Goal: Task Accomplishment & Management: Complete application form

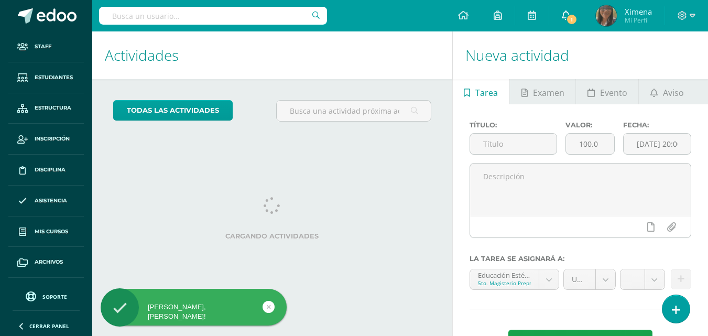
click at [572, 20] on span "1" at bounding box center [572, 20] width 12 height 12
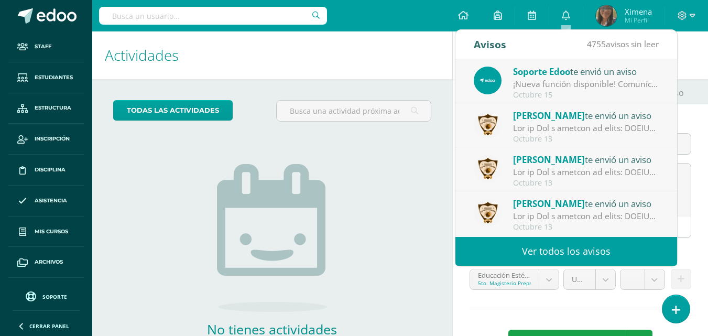
click at [382, 54] on h1 "Actividades" at bounding box center [272, 55] width 335 height 48
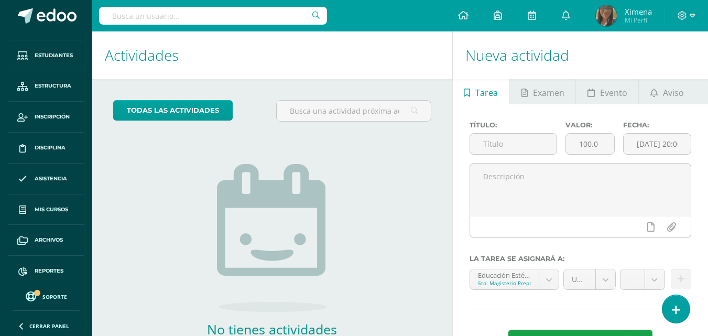
scroll to position [25, 0]
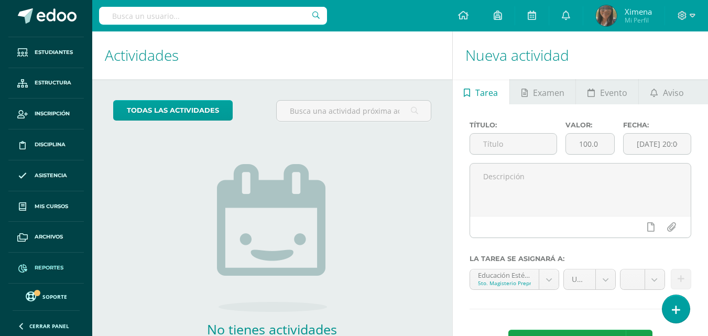
click at [51, 262] on link "Reportes" at bounding box center [46, 268] width 76 height 31
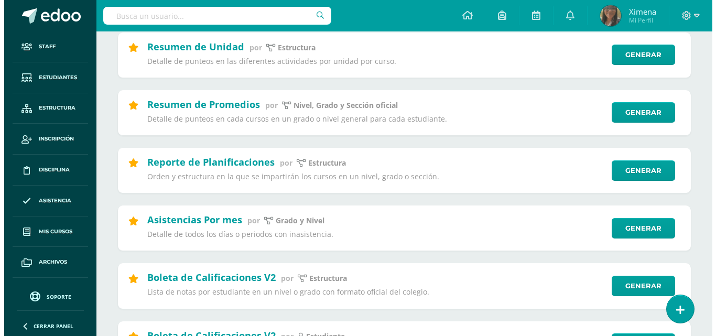
scroll to position [266, 0]
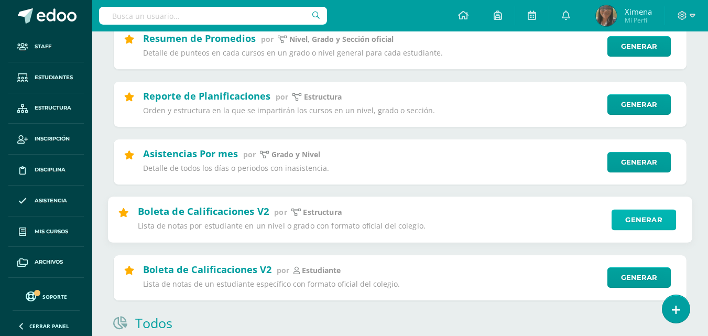
click at [637, 217] on link "Generar" at bounding box center [644, 220] width 64 height 21
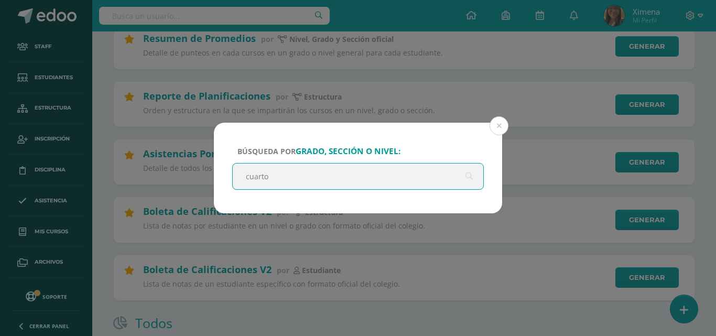
type input "cuarto"
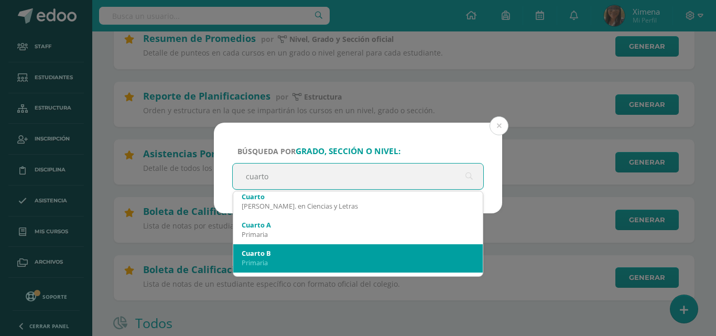
scroll to position [77, 0]
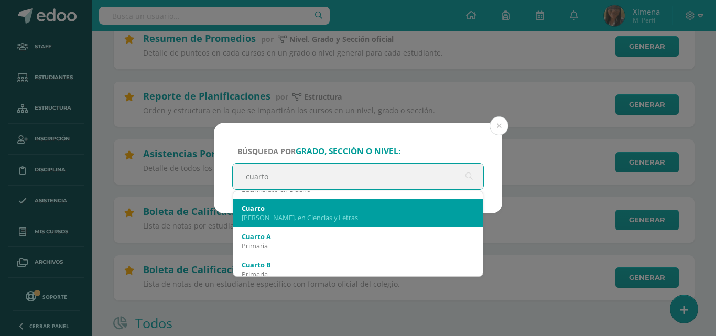
click at [350, 218] on div "[PERSON_NAME]. en Ciencias y Letras" at bounding box center [358, 217] width 233 height 9
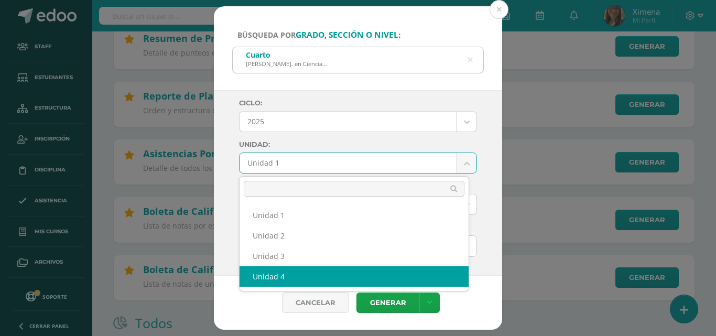
select select "Unidad 4"
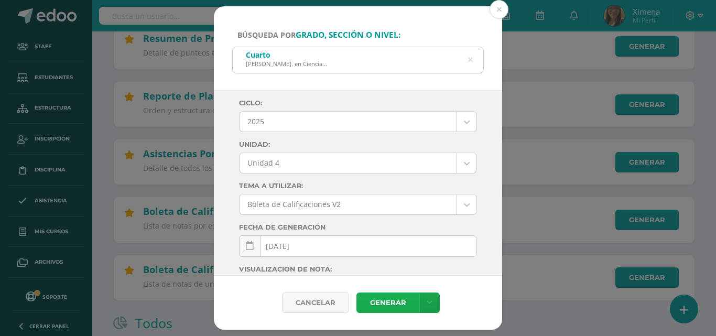
click at [404, 306] on link "Generar" at bounding box center [388, 303] width 63 height 20
click at [500, 3] on button at bounding box center [499, 9] width 19 height 19
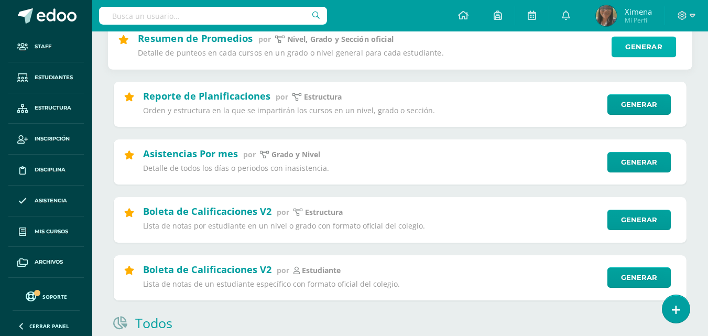
click at [618, 56] on link "Generar" at bounding box center [644, 46] width 64 height 21
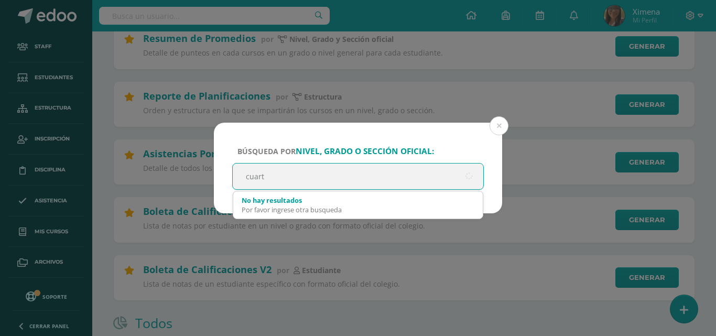
type input "cuarto"
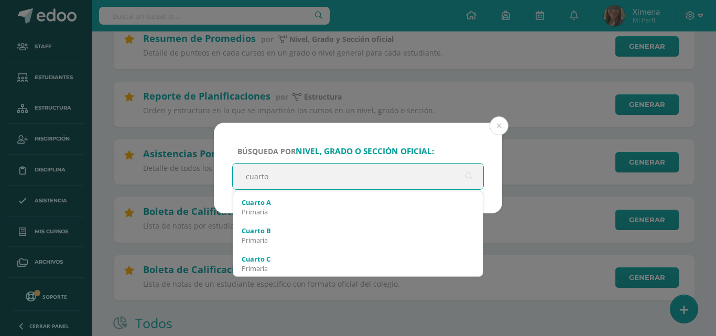
scroll to position [80, 0]
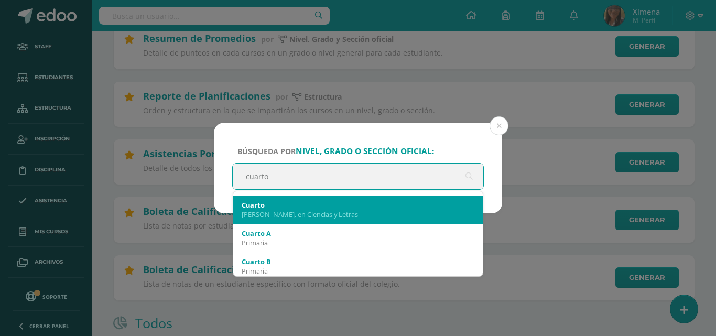
click at [399, 207] on div "Cuarto" at bounding box center [358, 204] width 233 height 9
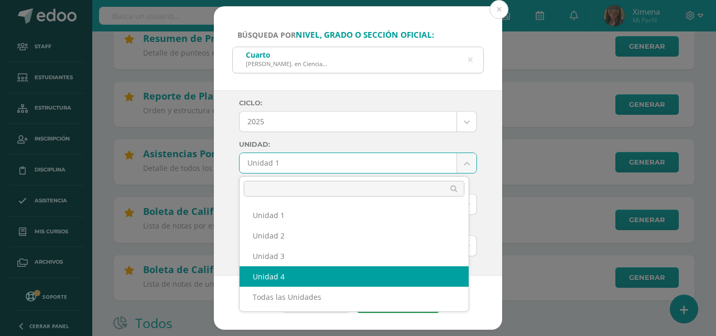
select select "Unidad 4"
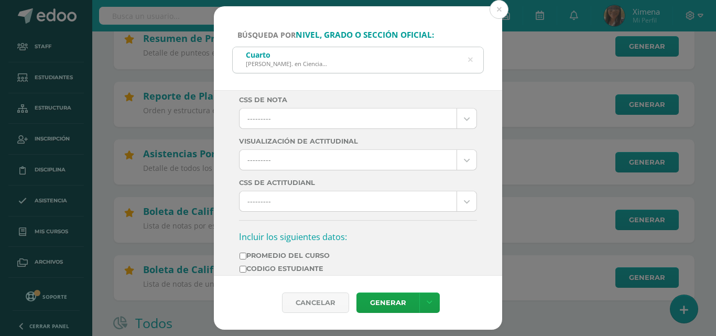
scroll to position [322, 0]
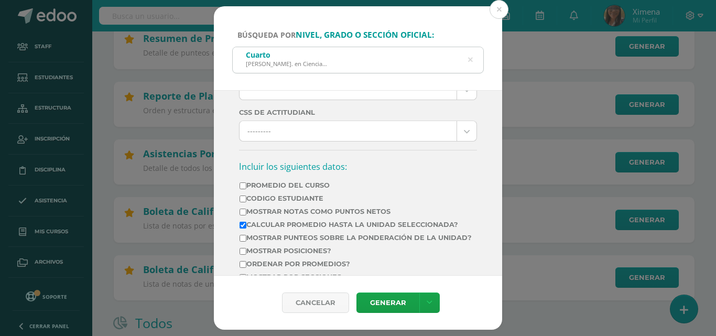
click at [246, 214] on input "Mostrar Notas Como Puntos Netos" at bounding box center [243, 212] width 7 height 7
checkbox input "true"
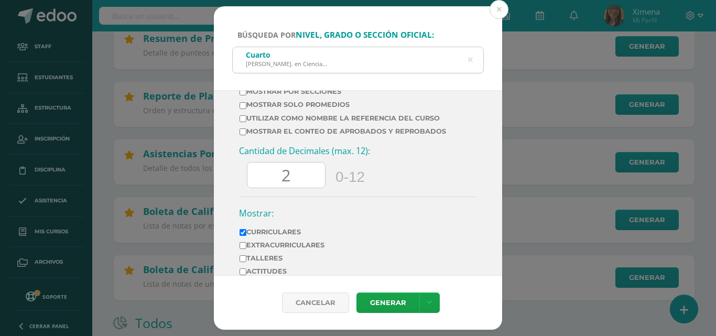
scroll to position [512, 0]
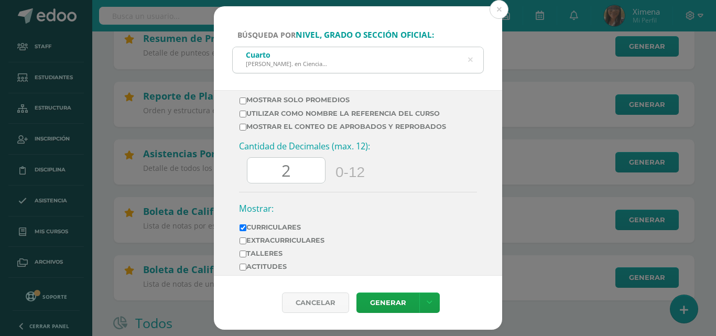
click at [302, 184] on input "2" at bounding box center [286, 171] width 78 height 26
type input "0"
click at [405, 303] on link "Generar" at bounding box center [388, 303] width 63 height 20
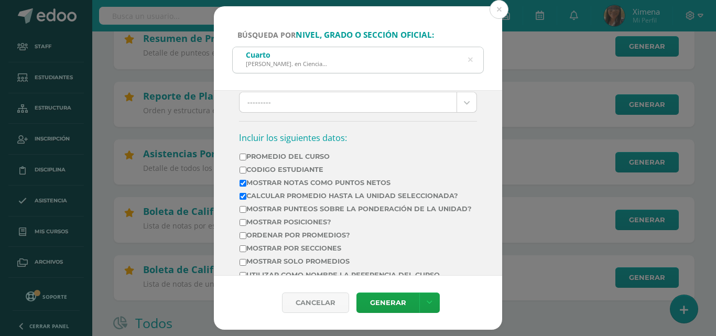
scroll to position [0, 0]
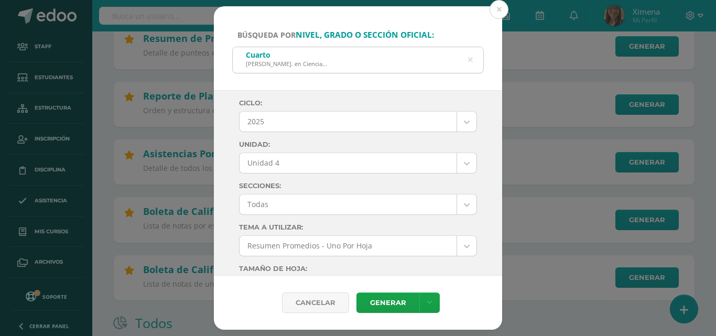
click at [472, 60] on icon at bounding box center [470, 60] width 5 height 27
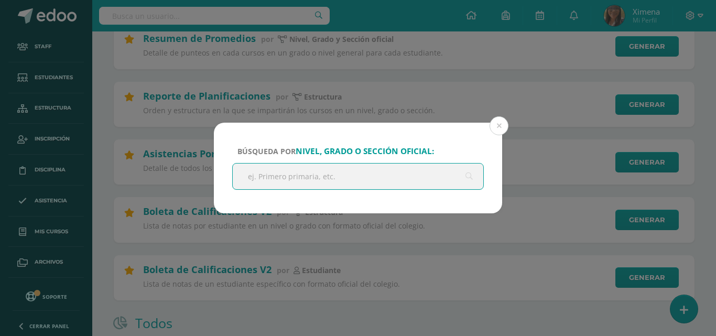
click at [341, 179] on input "text" at bounding box center [358, 177] width 251 height 26
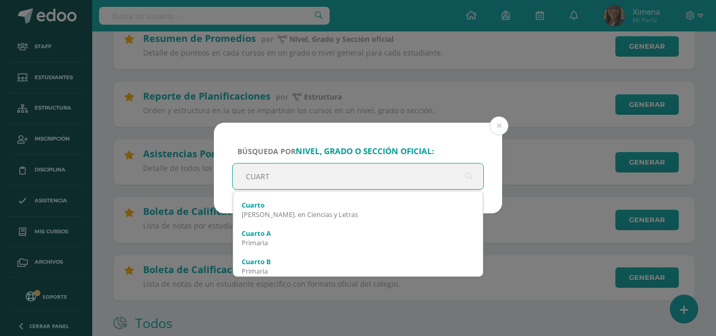
type input "CUARTO"
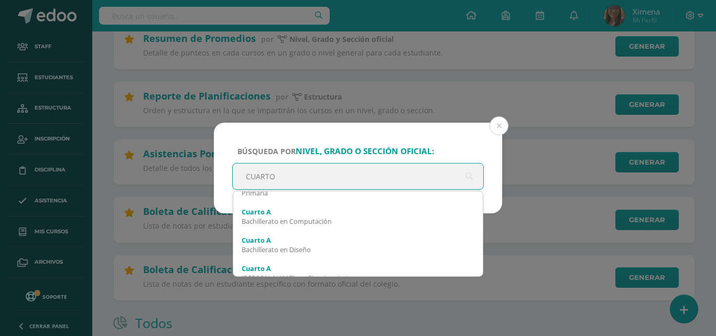
scroll to position [196, 0]
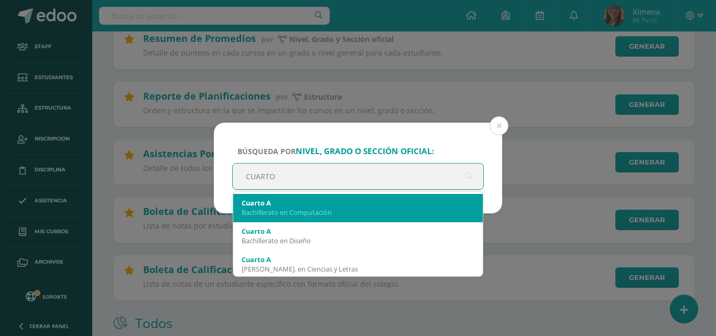
click at [318, 213] on div "Bachillerato en Computación" at bounding box center [358, 212] width 233 height 9
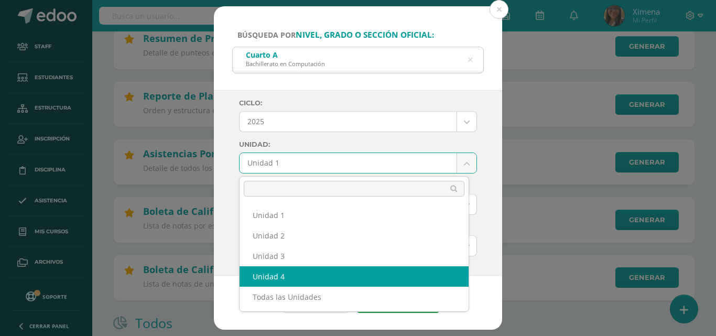
select select "Unidad 4"
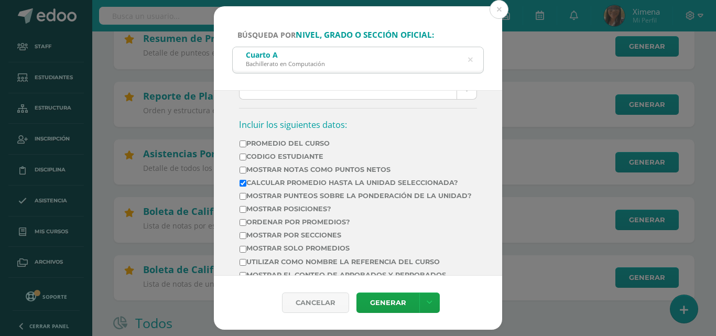
scroll to position [325, 0]
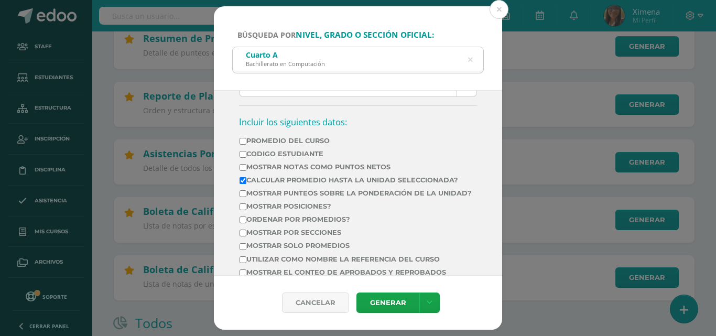
click at [246, 171] on input "Mostrar Notas Como Puntos Netos" at bounding box center [243, 167] width 7 height 7
checkbox input "true"
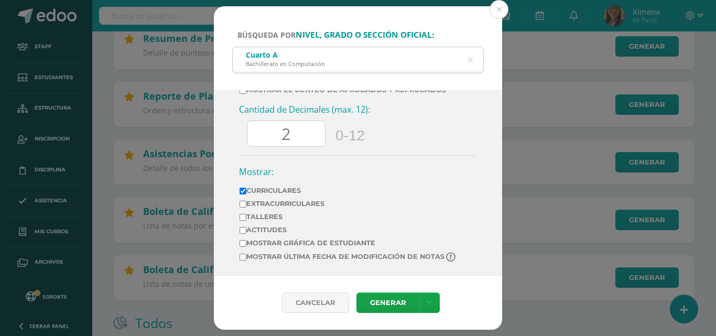
scroll to position [515, 0]
click at [309, 126] on input "2" at bounding box center [286, 134] width 78 height 26
type input "0"
click at [401, 299] on link "Generar" at bounding box center [388, 303] width 63 height 20
click at [497, 9] on button at bounding box center [499, 9] width 19 height 19
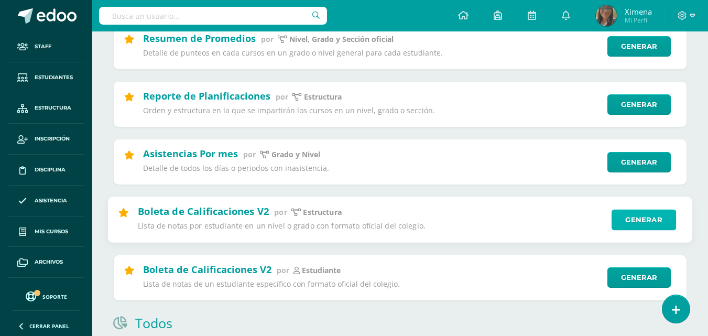
click at [647, 220] on link "Generar" at bounding box center [644, 220] width 64 height 21
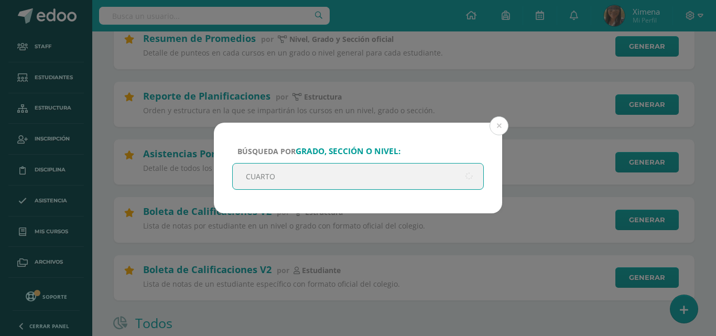
type input "CUARTO"
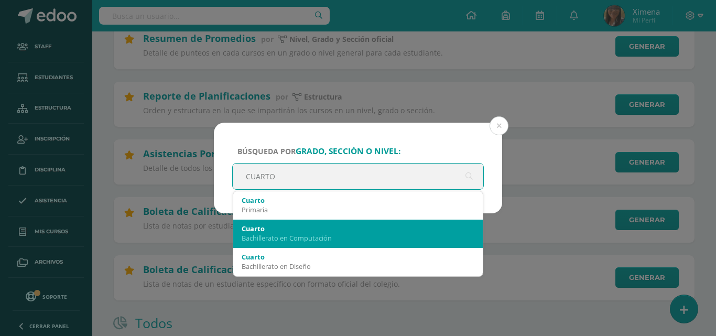
click at [357, 230] on div "Cuarto" at bounding box center [358, 228] width 233 height 9
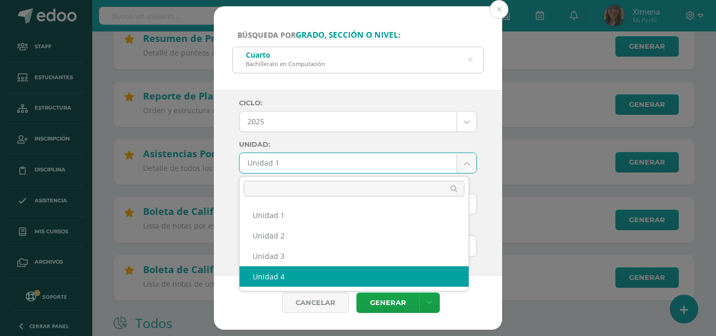
select select "Unidad 4"
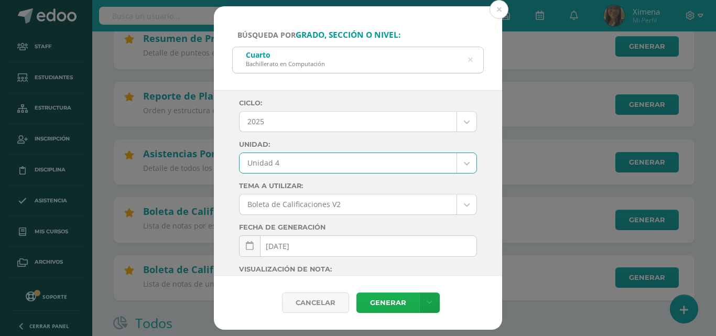
click at [397, 308] on link "Generar" at bounding box center [388, 303] width 63 height 20
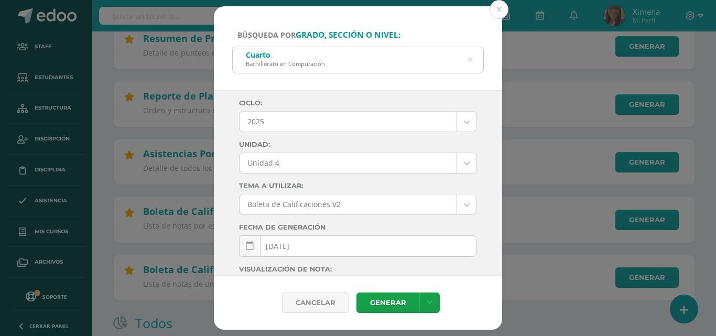
click at [472, 57] on icon at bounding box center [470, 60] width 5 height 27
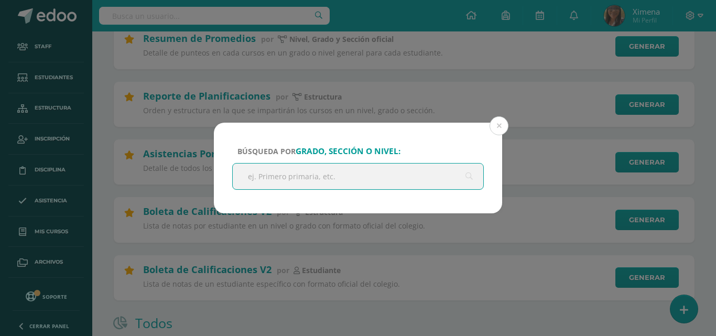
click at [362, 171] on input "text" at bounding box center [358, 177] width 251 height 26
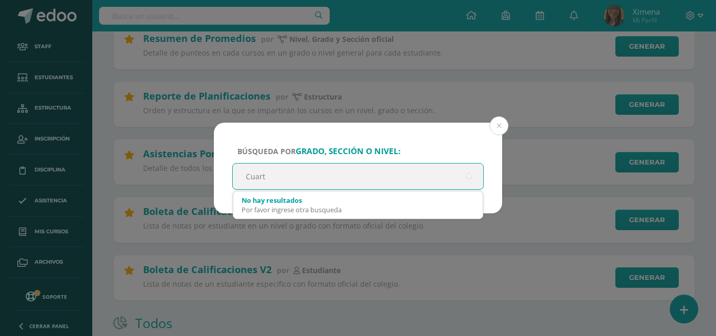
type input "Cuarto"
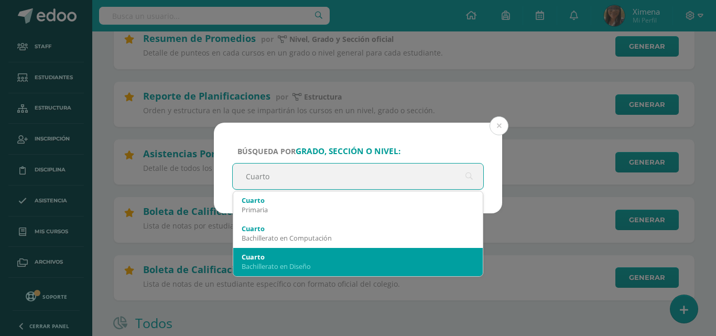
click at [316, 271] on div "Bachillerato en Diseño" at bounding box center [358, 266] width 233 height 9
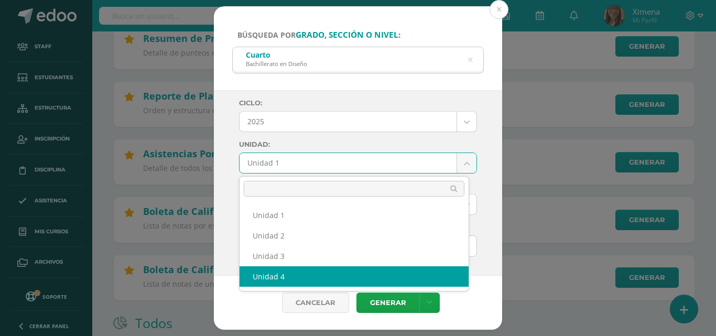
select select "Unidad 4"
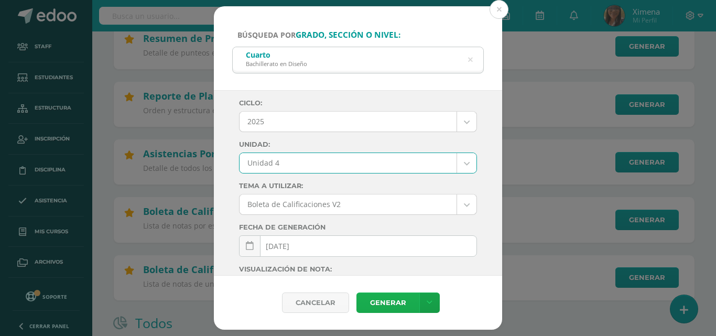
click at [401, 297] on link "Generar" at bounding box center [388, 303] width 63 height 20
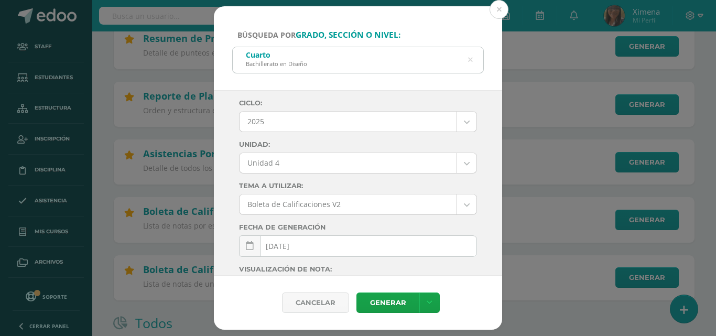
click at [469, 59] on icon at bounding box center [470, 60] width 22 height 22
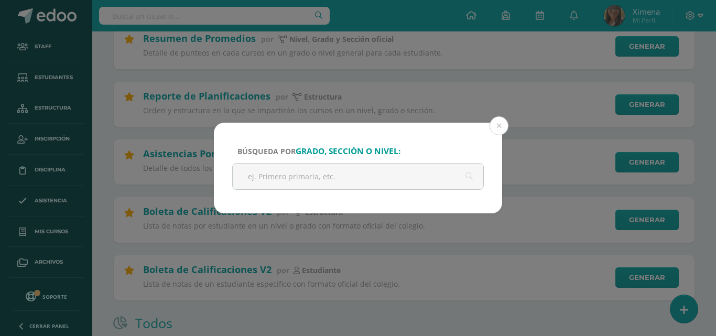
drag, startPoint x: 400, startPoint y: 119, endPoint x: 399, endPoint y: 91, distance: 27.8
click at [399, 91] on div "Búsqueda por grado, sección o nivel: [GEOGRAPHIC_DATA] Cancelar Generar Descarg…" at bounding box center [358, 168] width 716 height 336
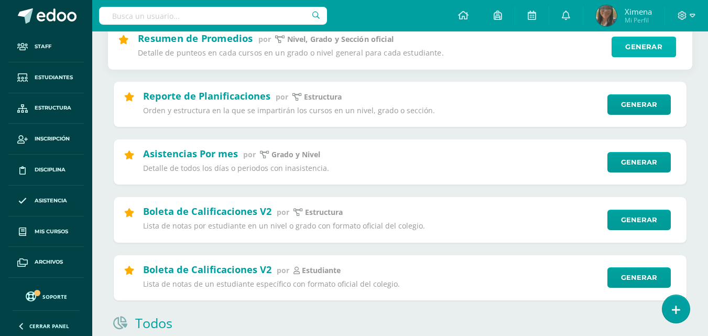
click at [638, 47] on link "Generar" at bounding box center [644, 46] width 64 height 21
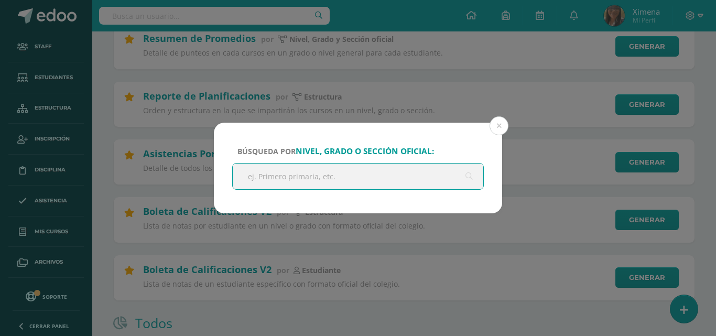
click at [401, 177] on input "text" at bounding box center [358, 177] width 251 height 26
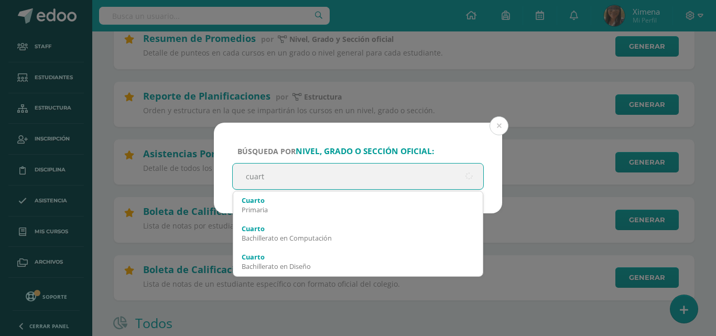
type input "cuarto"
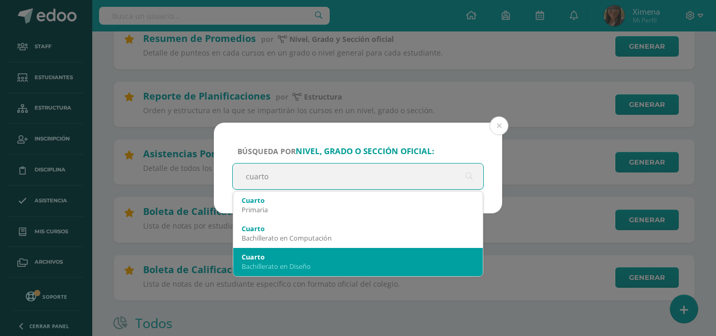
click at [386, 252] on div "Cuarto" at bounding box center [358, 256] width 233 height 9
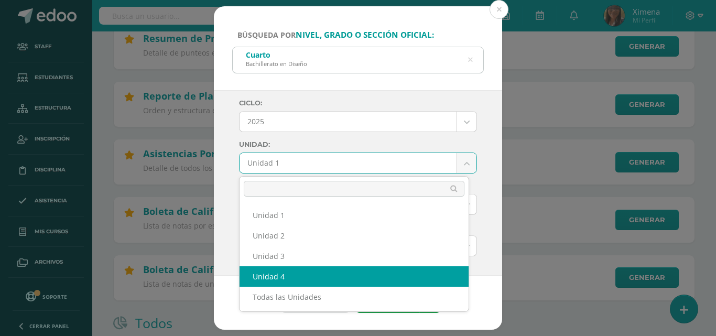
select select "Unidad 4"
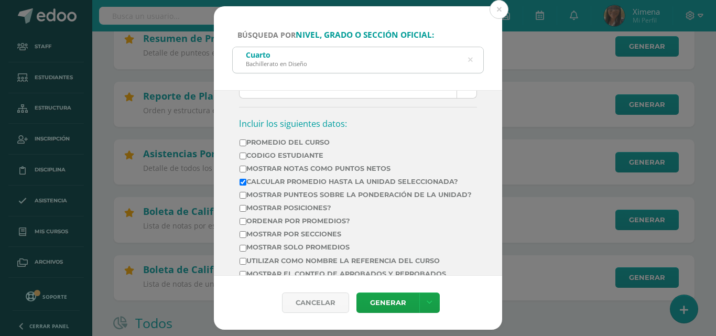
scroll to position [371, 0]
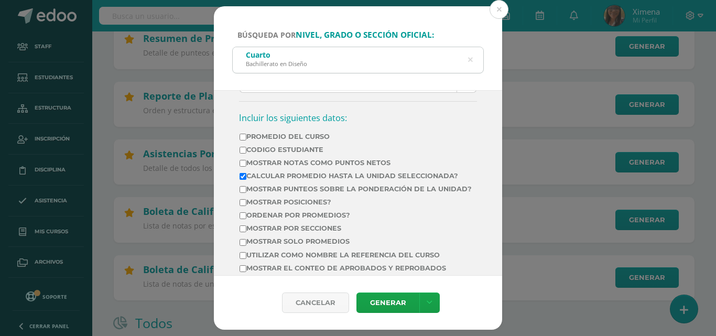
click at [247, 164] on label "Mostrar Notas Como Puntos Netos" at bounding box center [356, 163] width 232 height 8
click at [246, 164] on input "Mostrar Notas Como Puntos Netos" at bounding box center [243, 163] width 7 height 7
checkbox input "true"
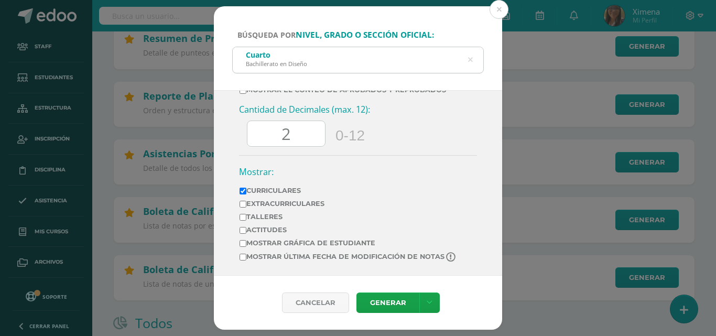
scroll to position [557, 0]
click at [297, 132] on input "2" at bounding box center [286, 134] width 78 height 26
type input "0"
click at [400, 298] on link "Generar" at bounding box center [388, 303] width 63 height 20
click at [471, 61] on icon at bounding box center [470, 60] width 27 height 5
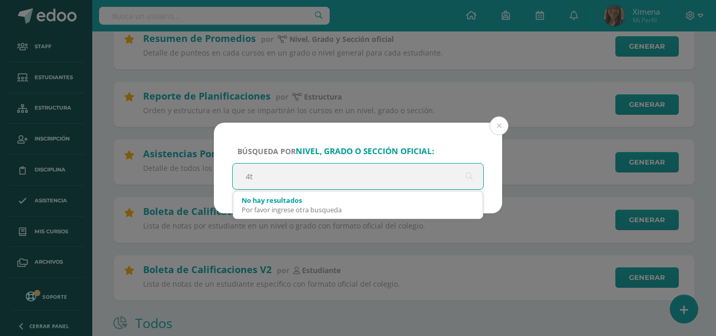
type input "4to"
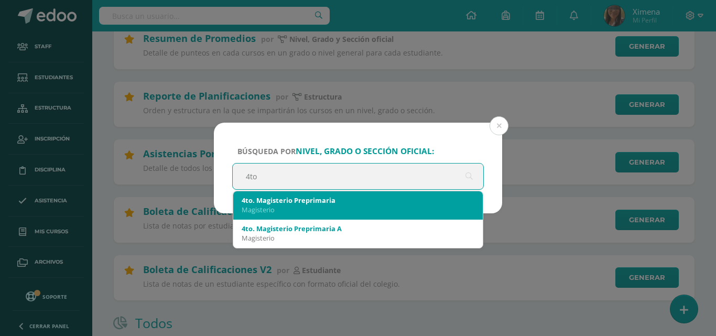
click at [321, 211] on div "Magisterio" at bounding box center [358, 209] width 233 height 9
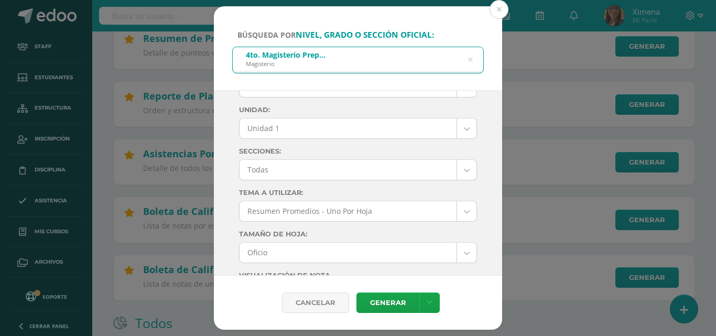
scroll to position [0, 0]
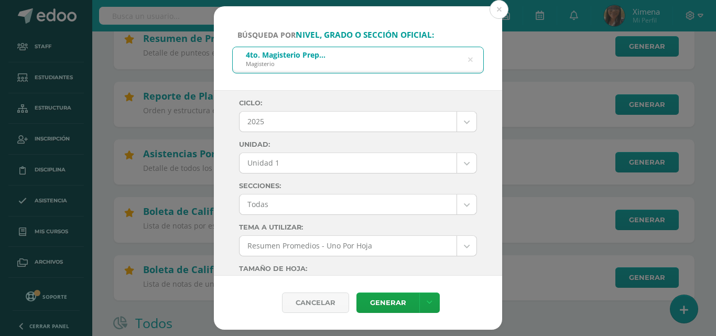
click at [411, 272] on label "Tamaño de hoja:" at bounding box center [358, 269] width 238 height 8
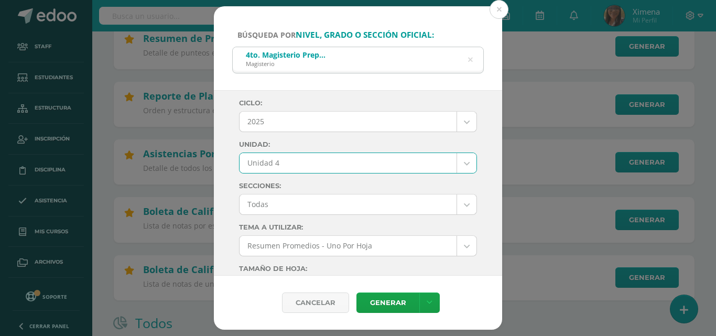
select select "Unidad 4"
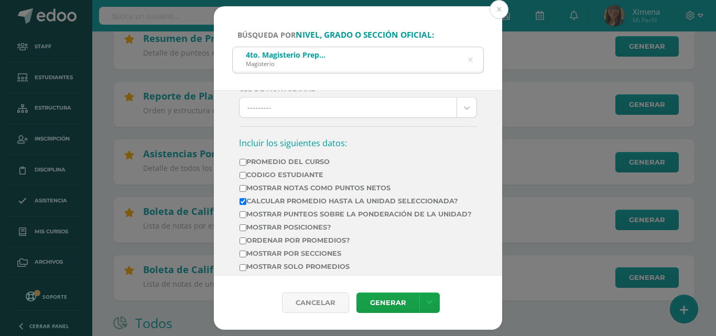
scroll to position [346, 0]
click at [242, 191] on input "Mostrar Notas Como Puntos Netos" at bounding box center [243, 188] width 7 height 7
checkbox input "true"
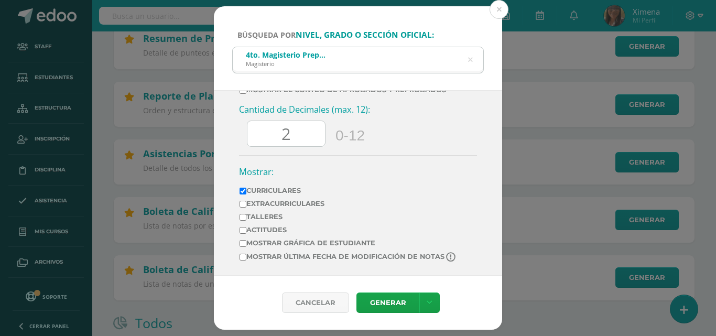
scroll to position [557, 0]
click at [306, 130] on input "2" at bounding box center [286, 134] width 78 height 26
type input "0"
click at [404, 306] on link "Generar" at bounding box center [388, 303] width 63 height 20
click at [501, 5] on button at bounding box center [499, 9] width 19 height 19
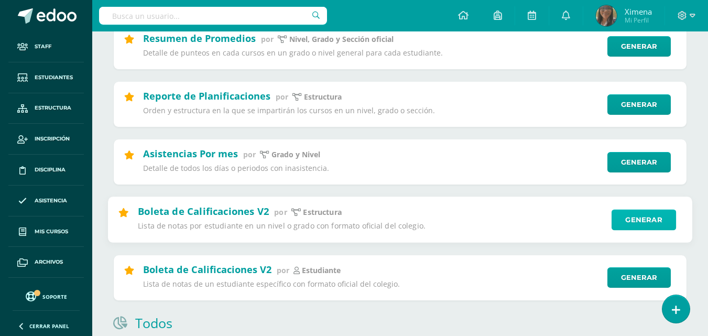
click at [639, 216] on link "Generar" at bounding box center [644, 220] width 64 height 21
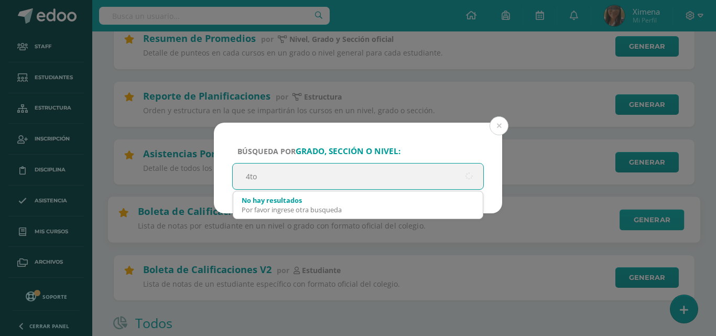
type input "4to"
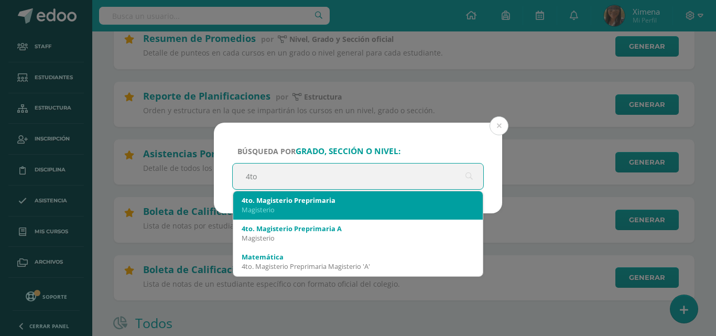
click at [426, 193] on div "4to. Magisterio Preprimaria Magisterio" at bounding box center [358, 204] width 233 height 27
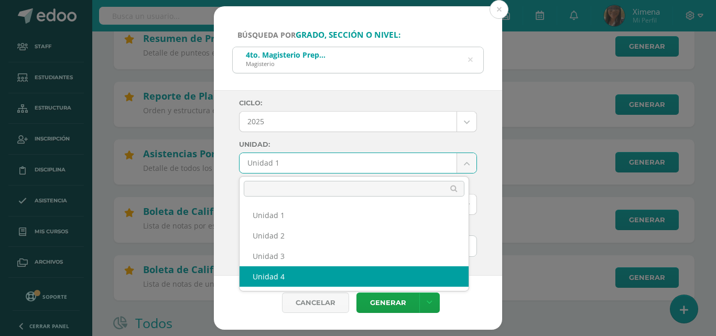
select select "Unidad 4"
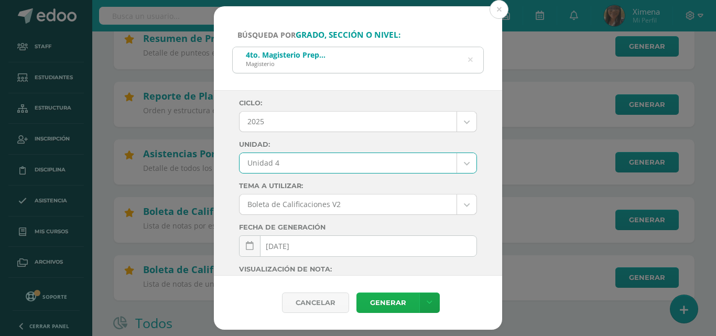
click at [397, 295] on link "Generar" at bounding box center [388, 303] width 63 height 20
